Goal: Check status: Check status

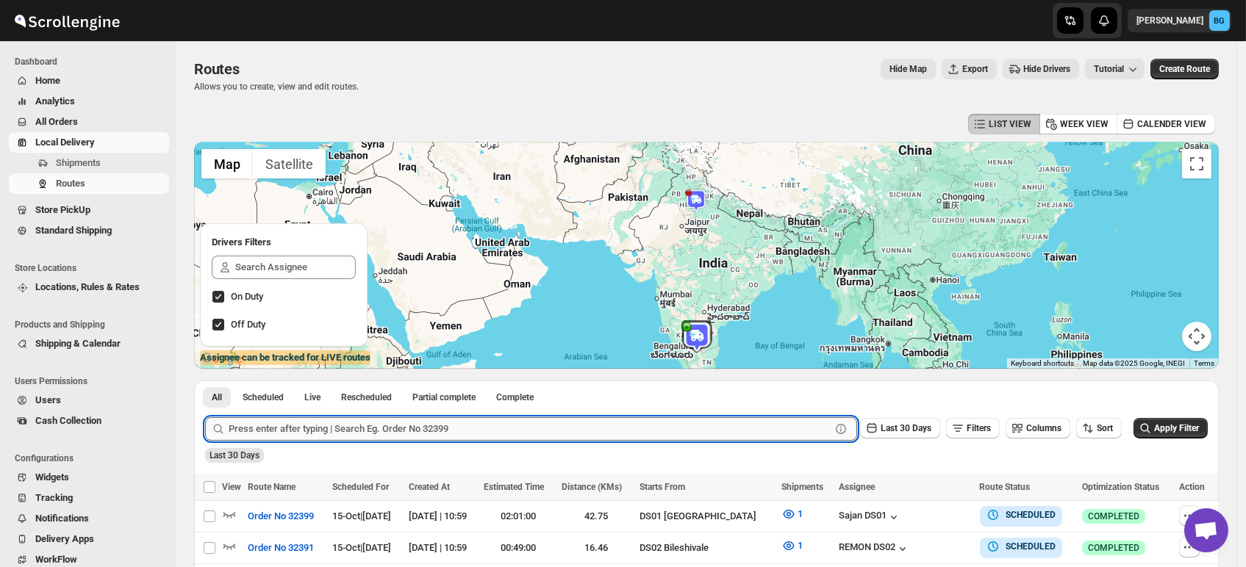
click at [277, 435] on input "text" at bounding box center [530, 430] width 602 height 24
type input "32373"
click at [205, 381] on button "Submit" at bounding box center [226, 388] width 42 height 15
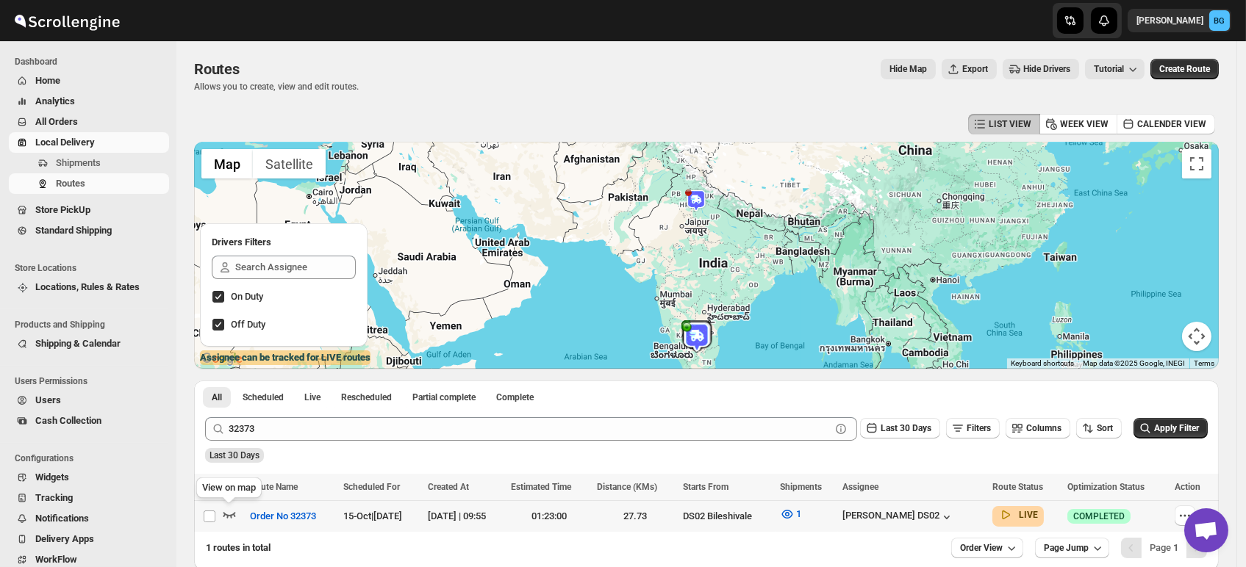
click at [229, 510] on icon "button" at bounding box center [229, 514] width 15 height 15
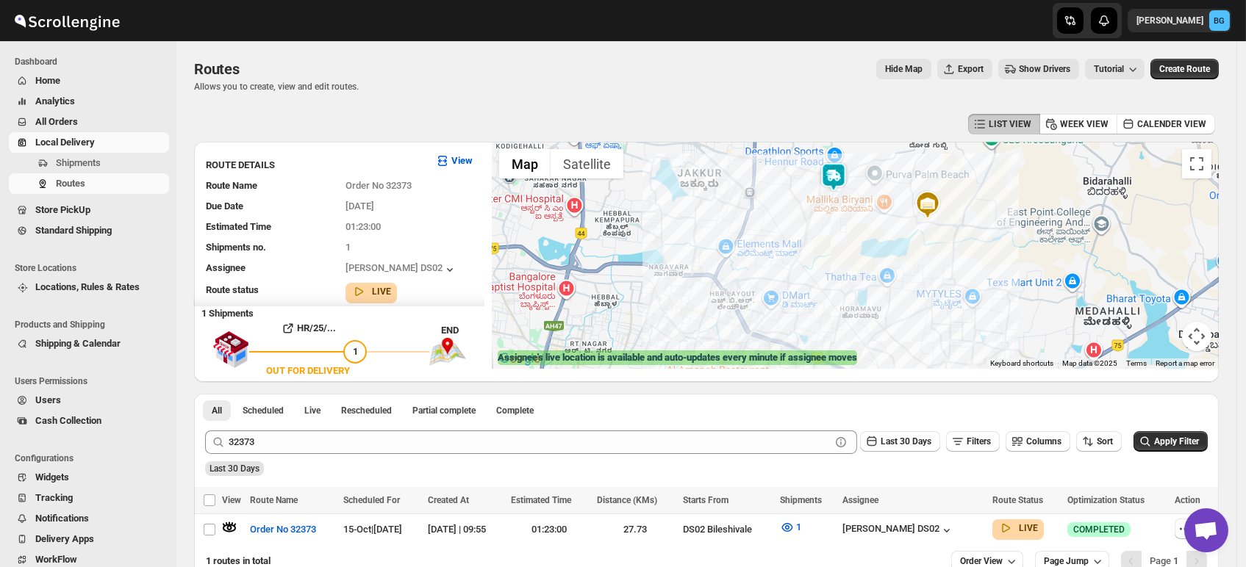
click at [839, 173] on img at bounding box center [833, 176] width 29 height 29
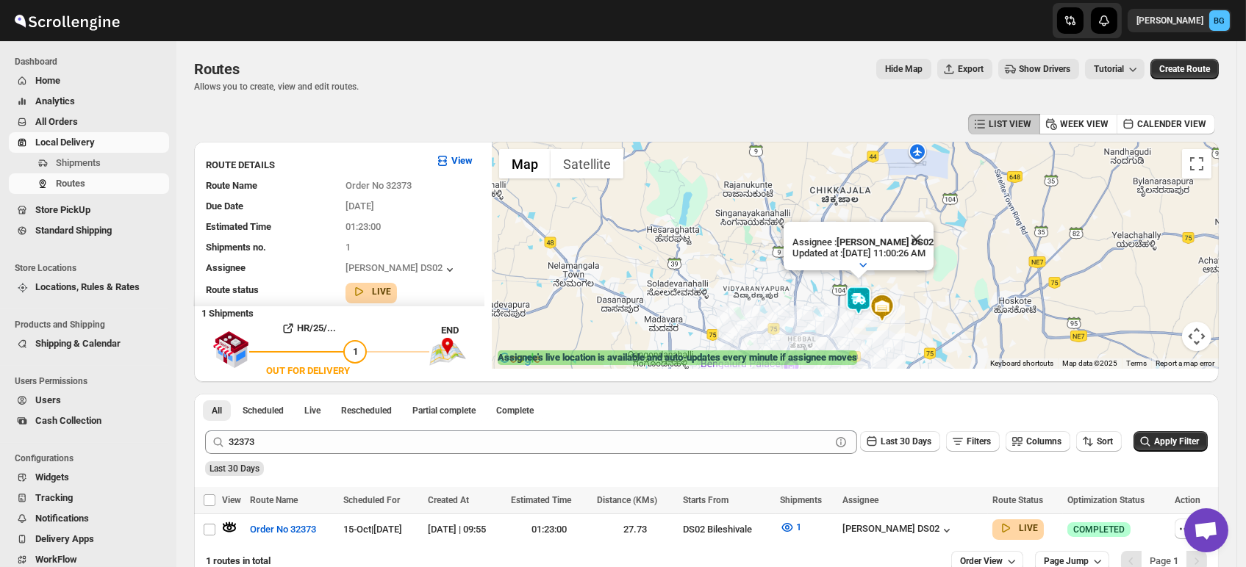
click at [866, 337] on div "Assignee : TAJ UDDIN DS02 Updated at : 10/15/2025, 11:00:26 AM Duty mode Enable…" at bounding box center [855, 255] width 727 height 227
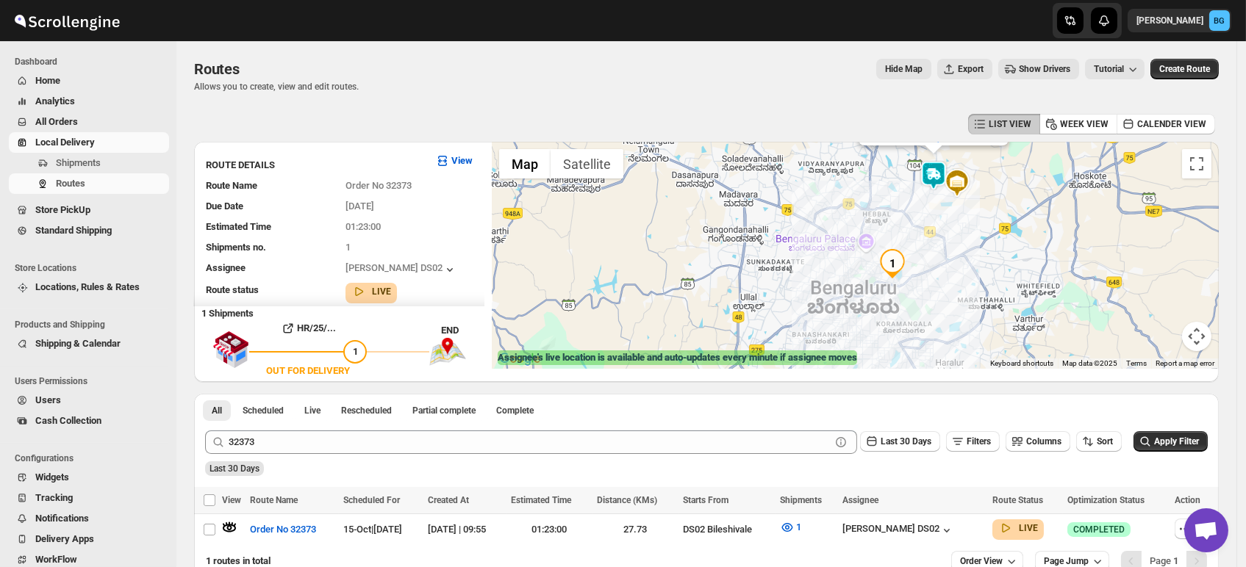
drag, startPoint x: 866, startPoint y: 337, endPoint x: 953, endPoint y: 196, distance: 165.7
click at [953, 196] on div "Assignee : TAJ UDDIN DS02 Updated at : 10/15/2025, 11:00:26 AM Duty mode Enable…" at bounding box center [855, 255] width 727 height 227
